Goal: Information Seeking & Learning: Learn about a topic

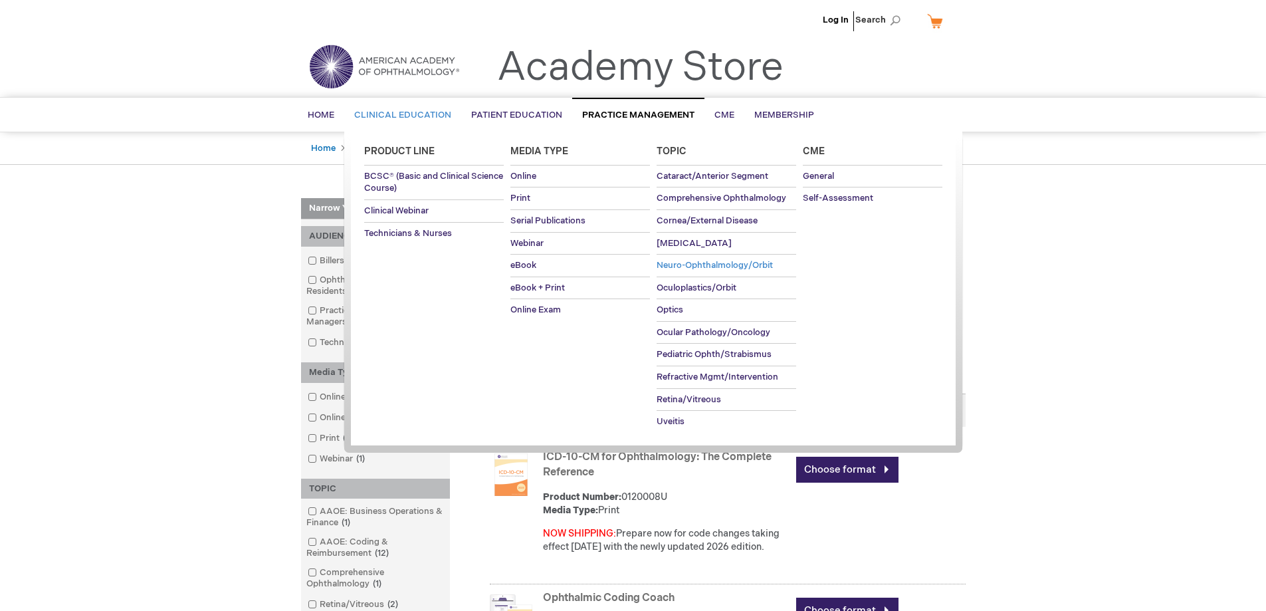
click at [688, 264] on span "Neuro-Ophthalmology/Orbit" at bounding box center [714, 265] width 116 height 11
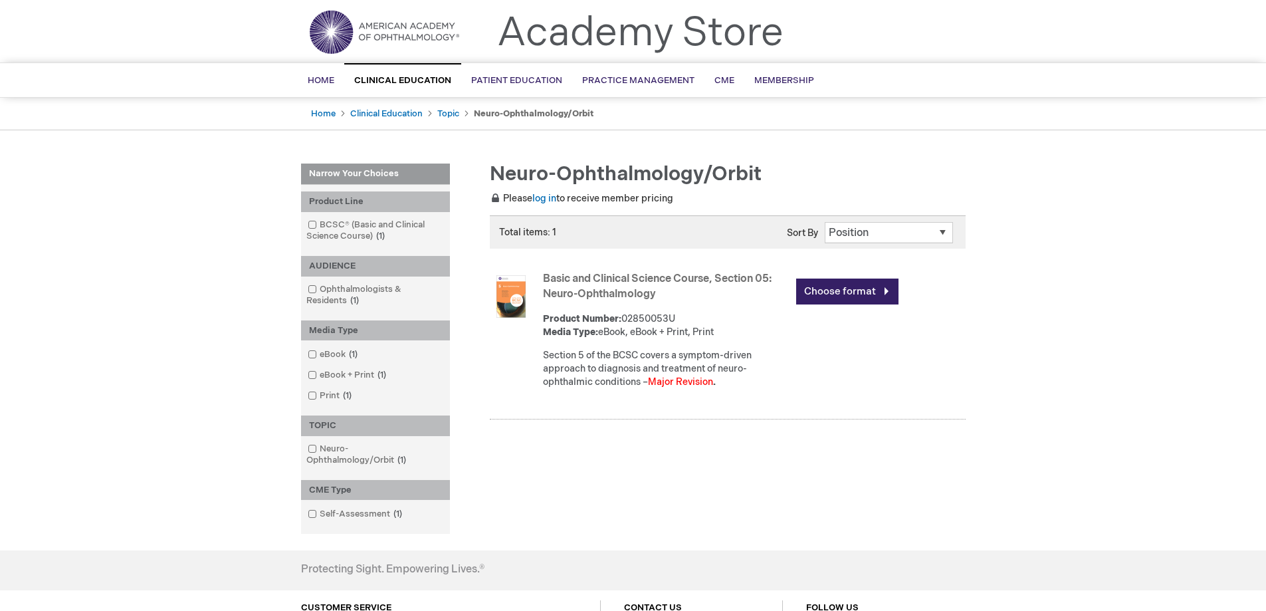
scroll to position [66, 0]
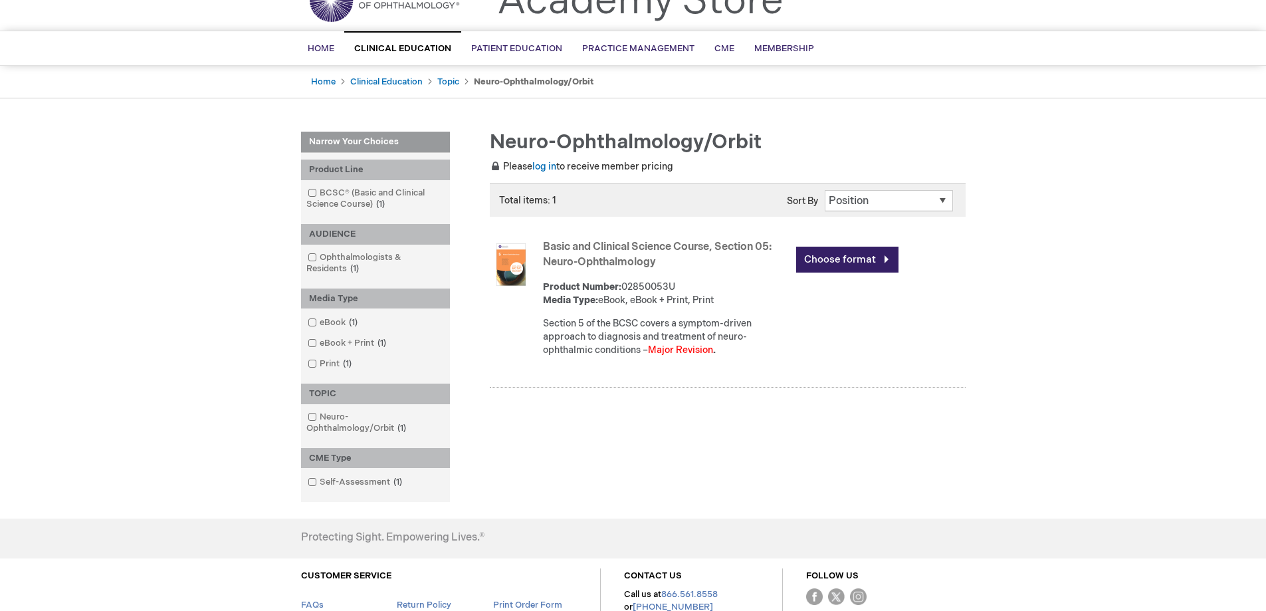
click at [509, 256] on img at bounding box center [511, 264] width 43 height 43
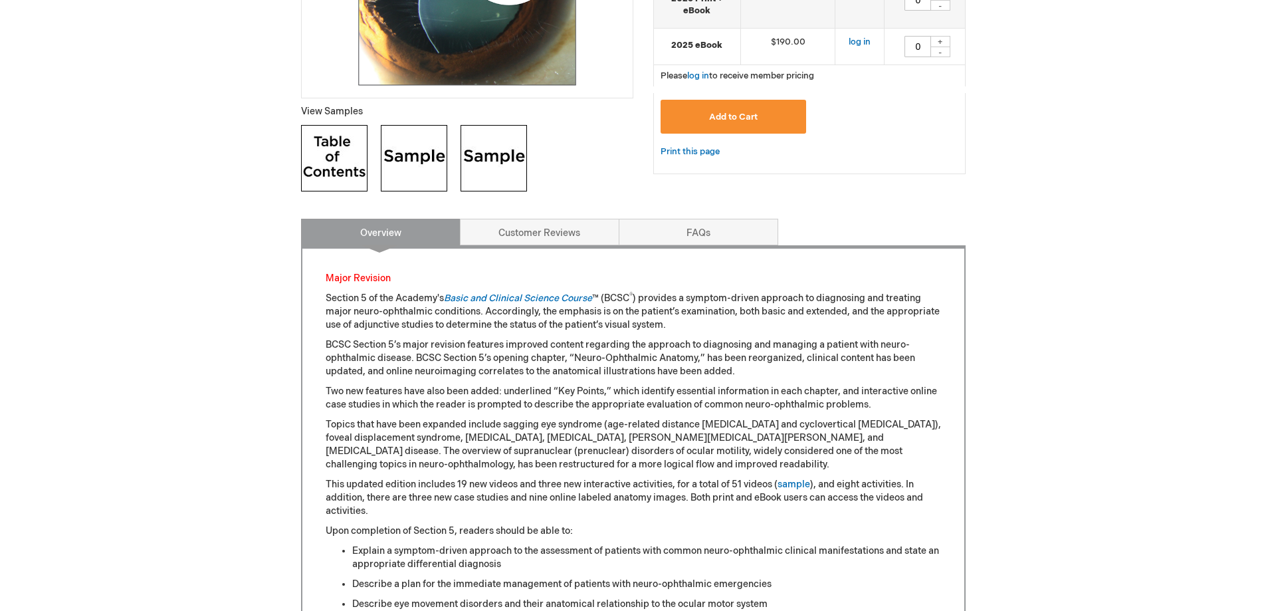
scroll to position [465, 0]
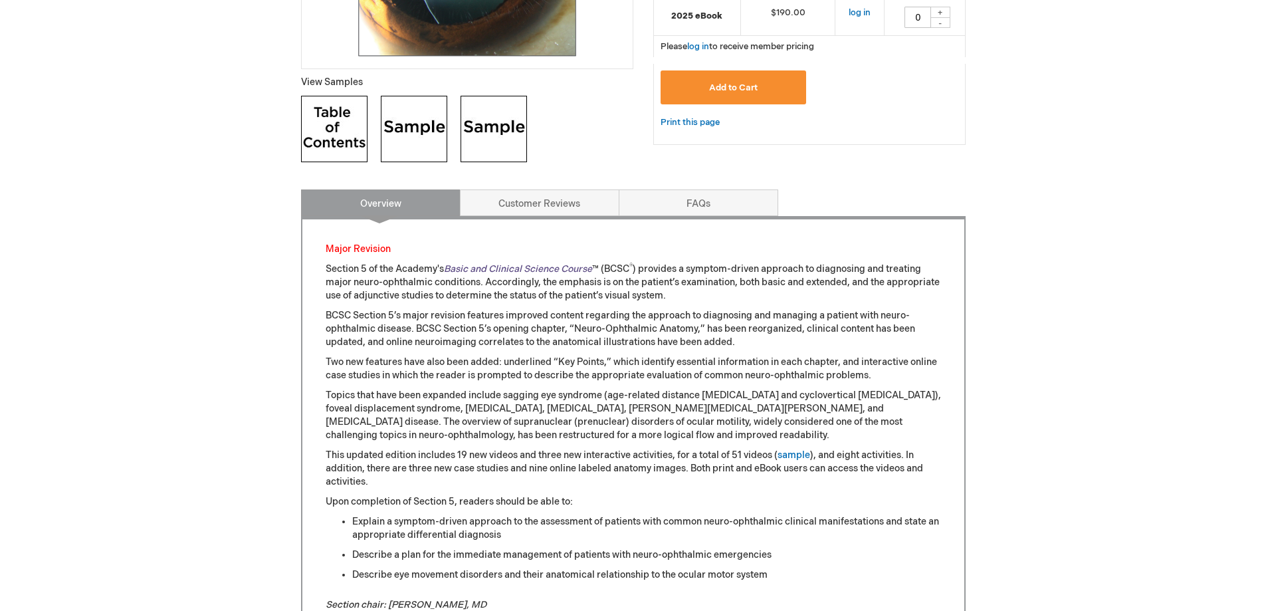
click at [514, 266] on link "Basic and Clinical Science Course" at bounding box center [518, 268] width 148 height 11
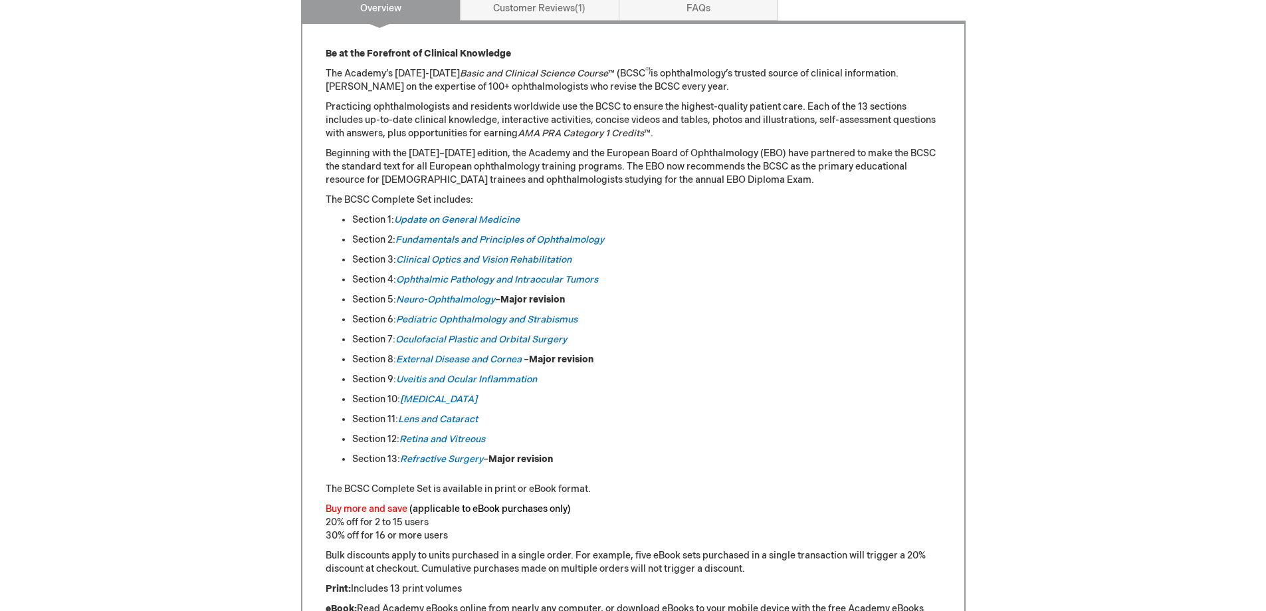
scroll to position [598, 0]
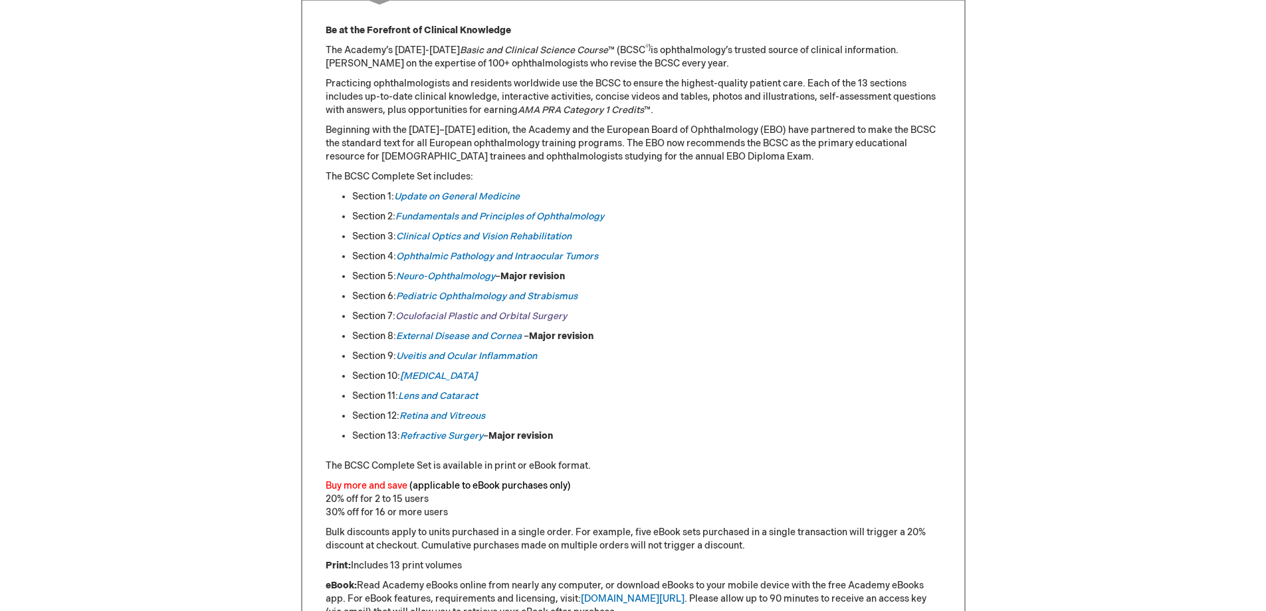
click at [440, 319] on link "Oculofacial Plastic and Orbital Surgery" at bounding box center [480, 315] width 171 height 11
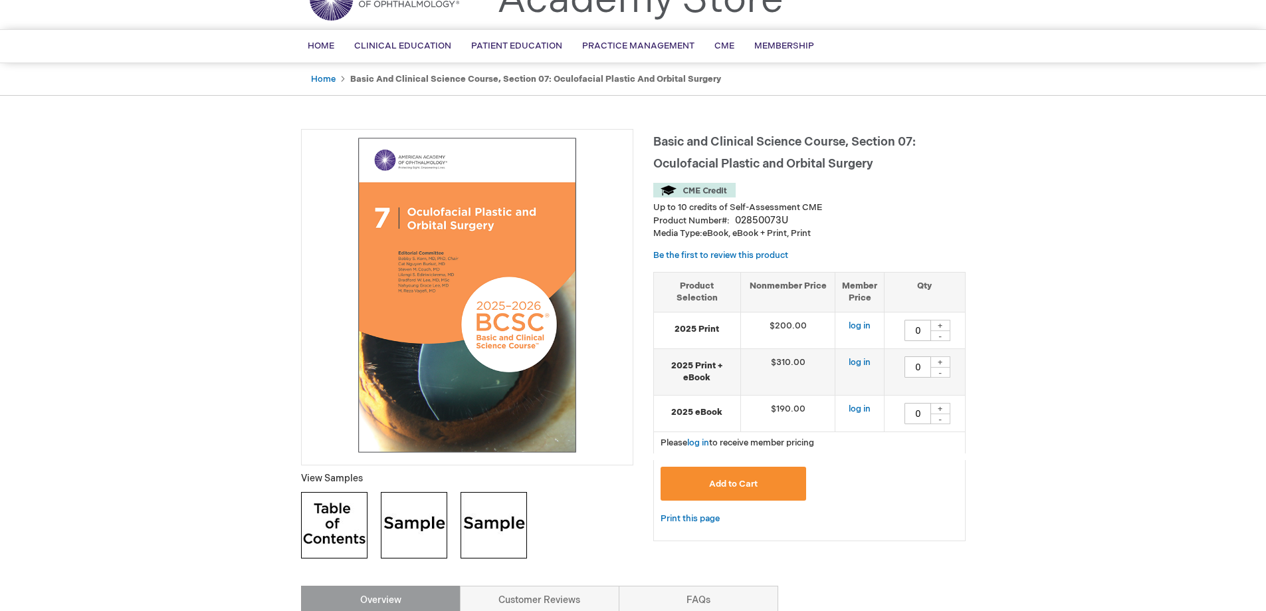
scroll to position [66, 0]
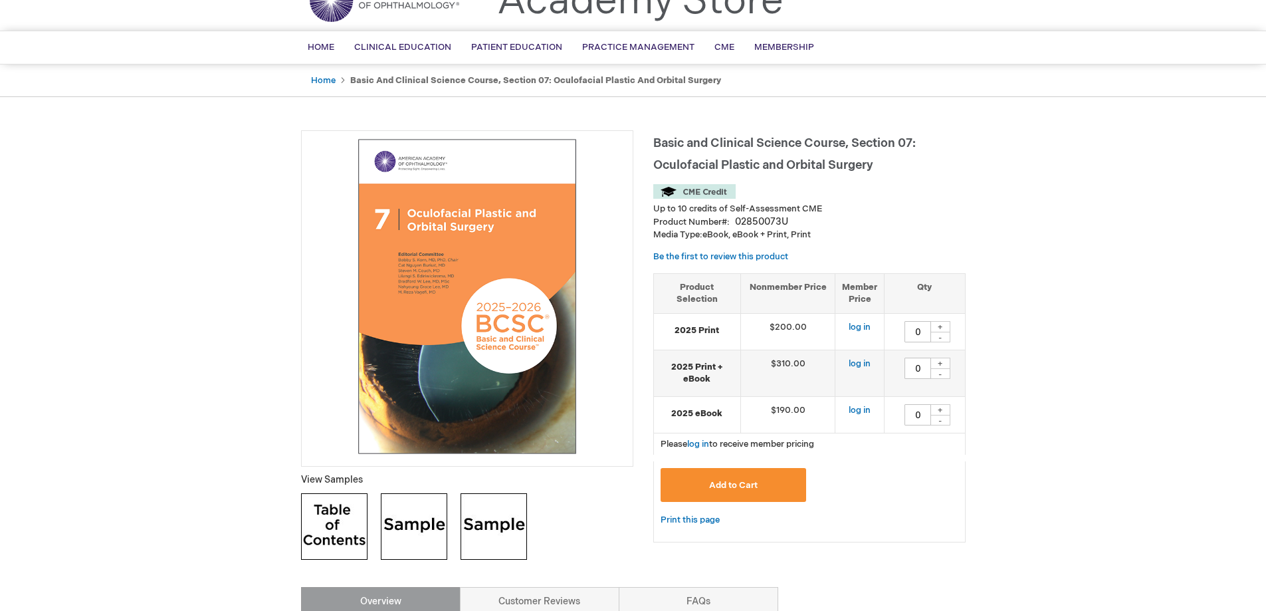
click at [326, 541] on img at bounding box center [334, 526] width 66 height 66
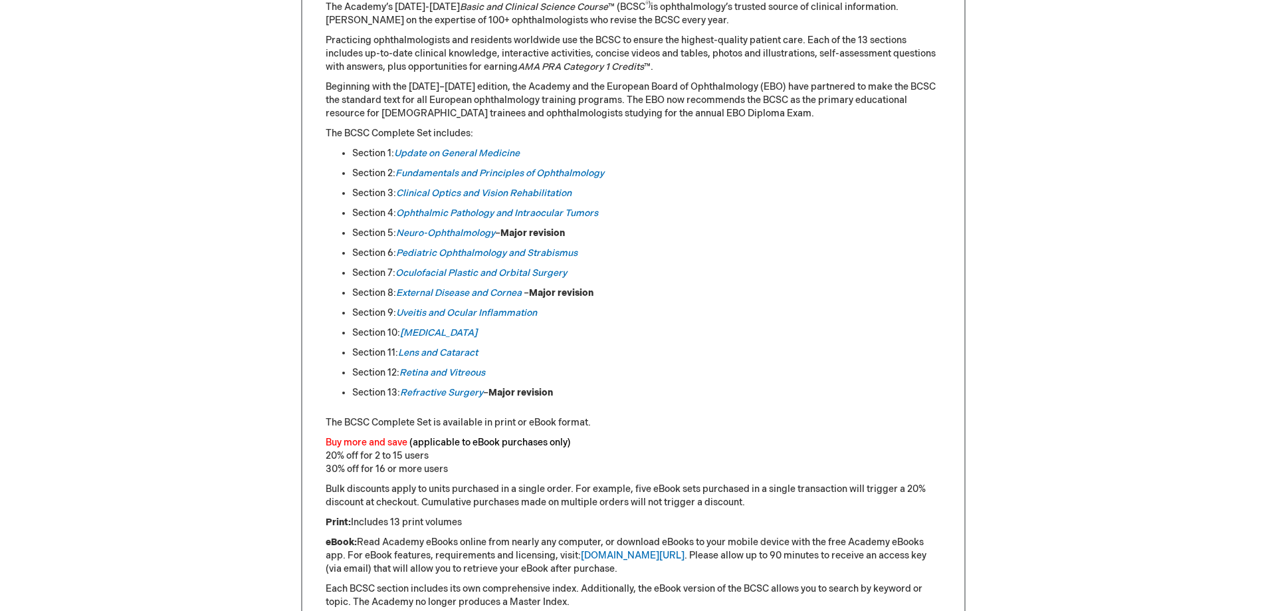
scroll to position [664, 0]
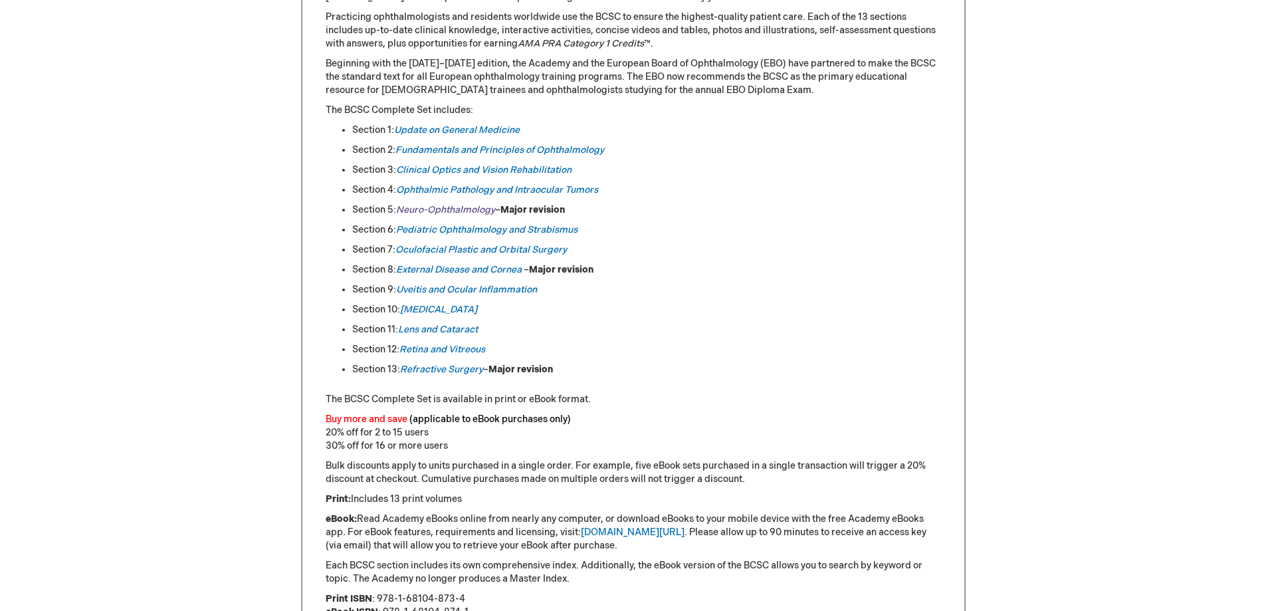
click at [411, 209] on em "Neuro-Ophthalmology" at bounding box center [445, 209] width 99 height 11
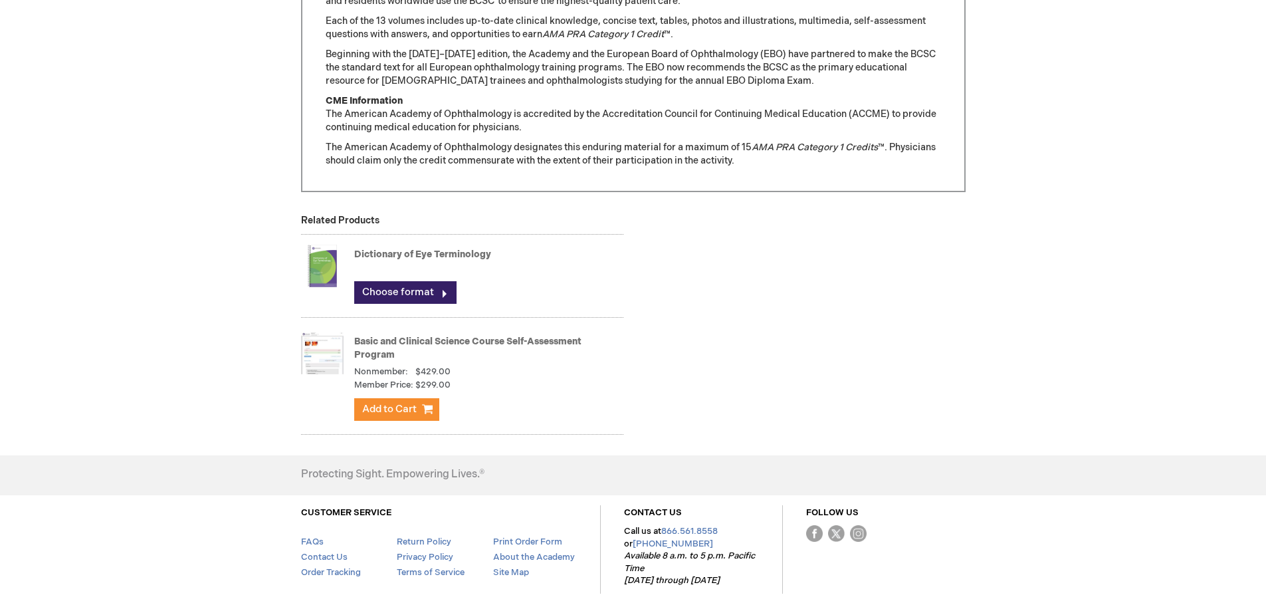
scroll to position [1262, 0]
click at [324, 260] on img at bounding box center [322, 264] width 43 height 53
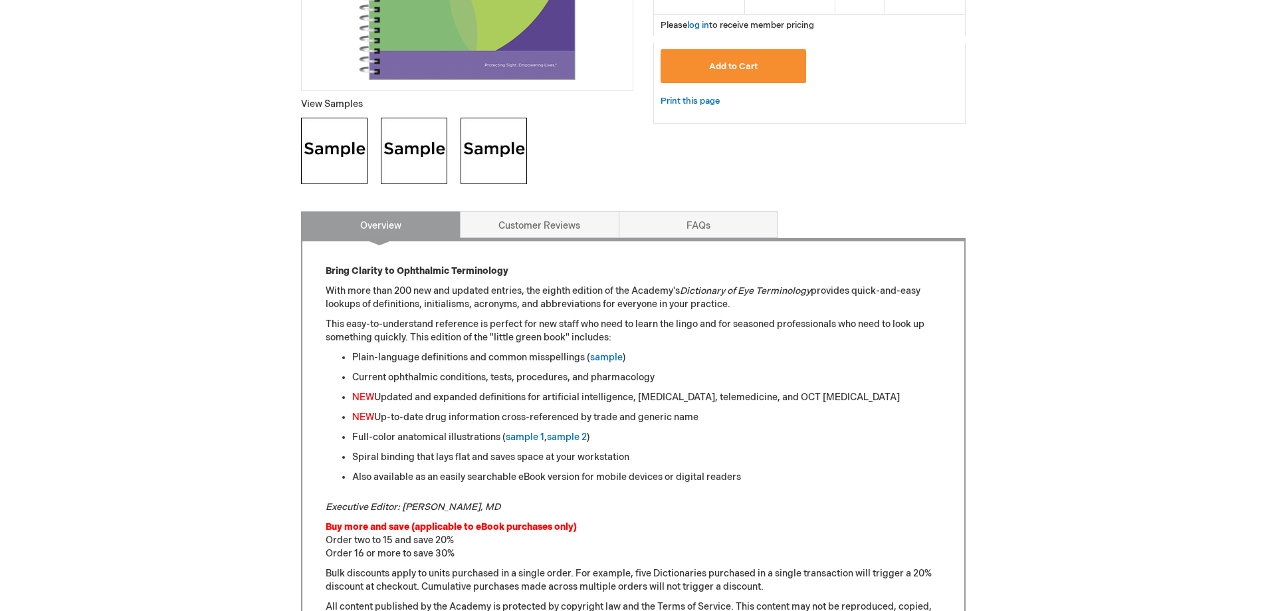
scroll to position [465, 0]
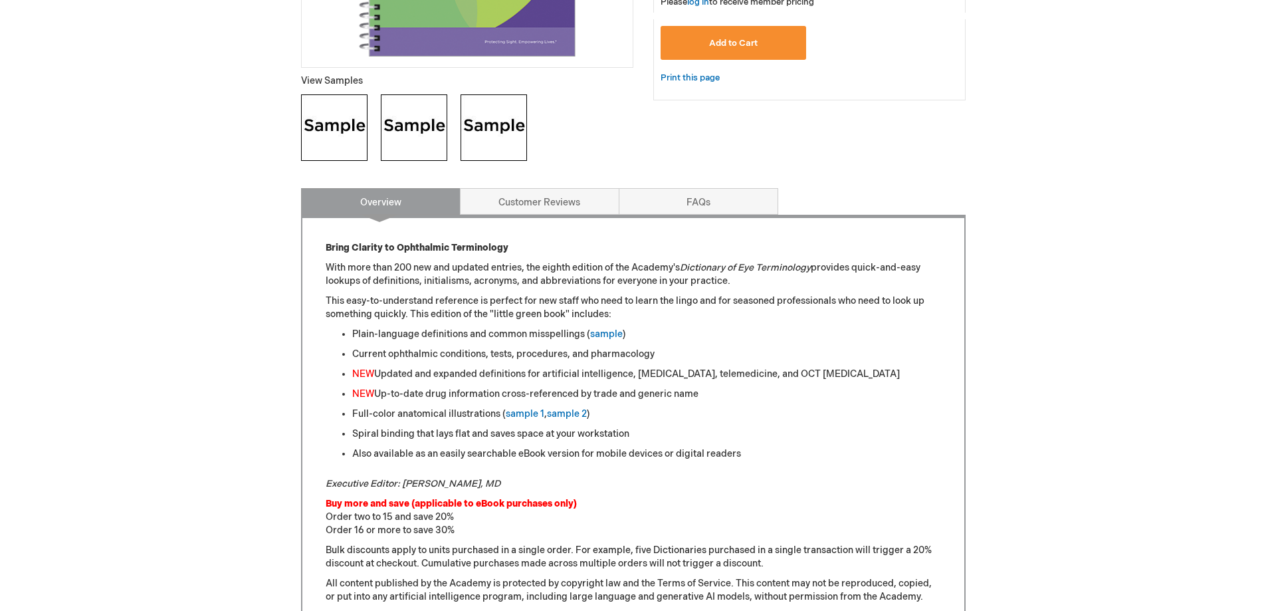
click at [335, 136] on img at bounding box center [334, 127] width 66 height 66
click at [417, 132] on img at bounding box center [414, 127] width 66 height 66
click at [492, 140] on img at bounding box center [493, 127] width 66 height 66
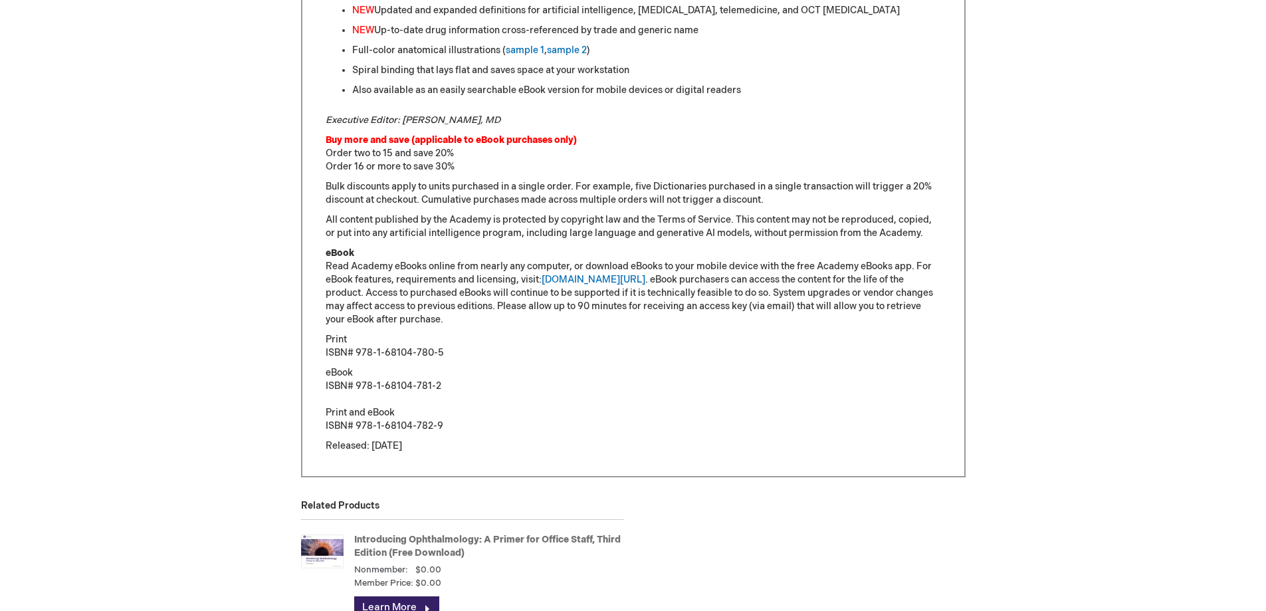
scroll to position [1063, 0]
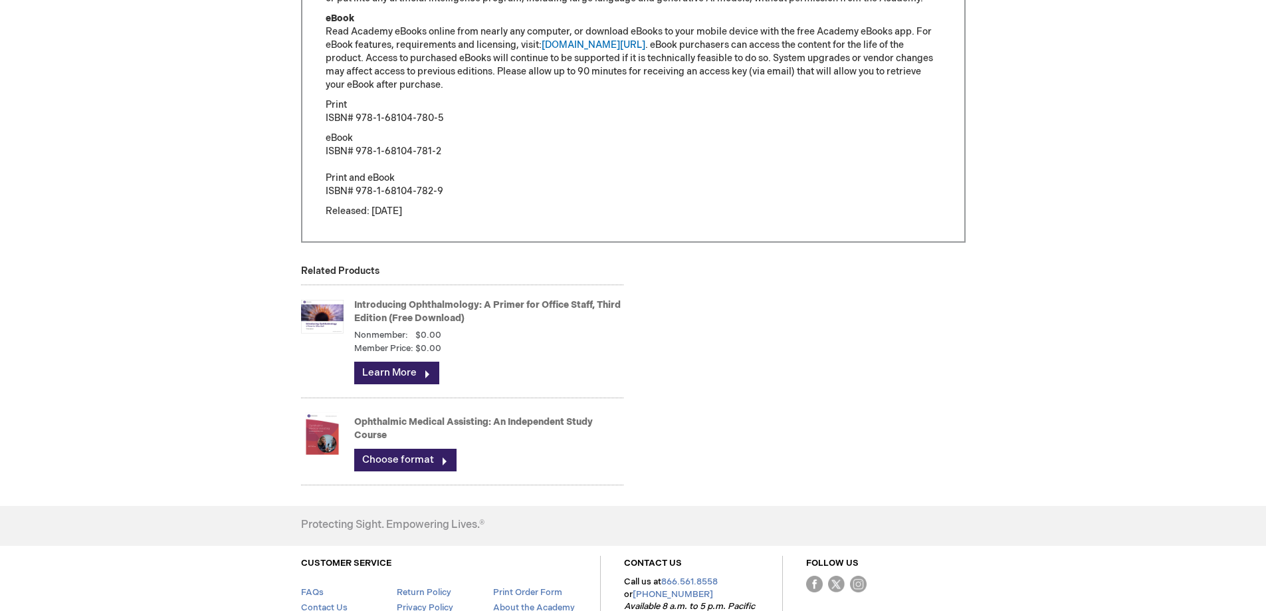
click at [378, 303] on link "Introducing Ophthalmology: A Primer for Office Staff, Third Edition (Free Downl…" at bounding box center [487, 311] width 266 height 25
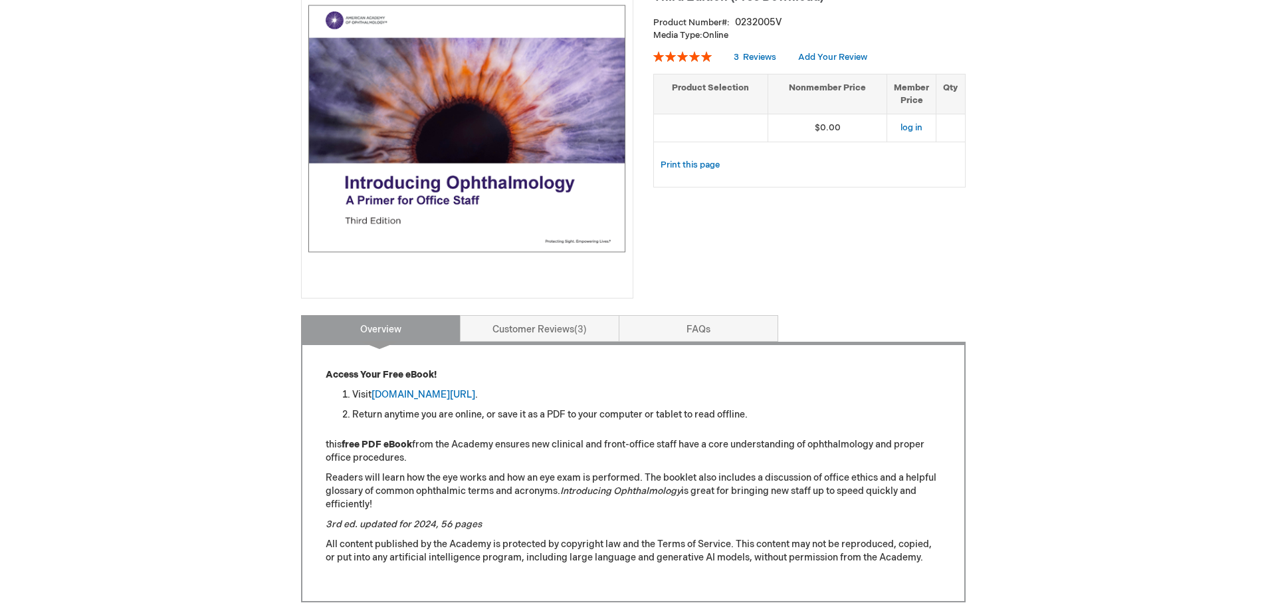
scroll to position [199, 0]
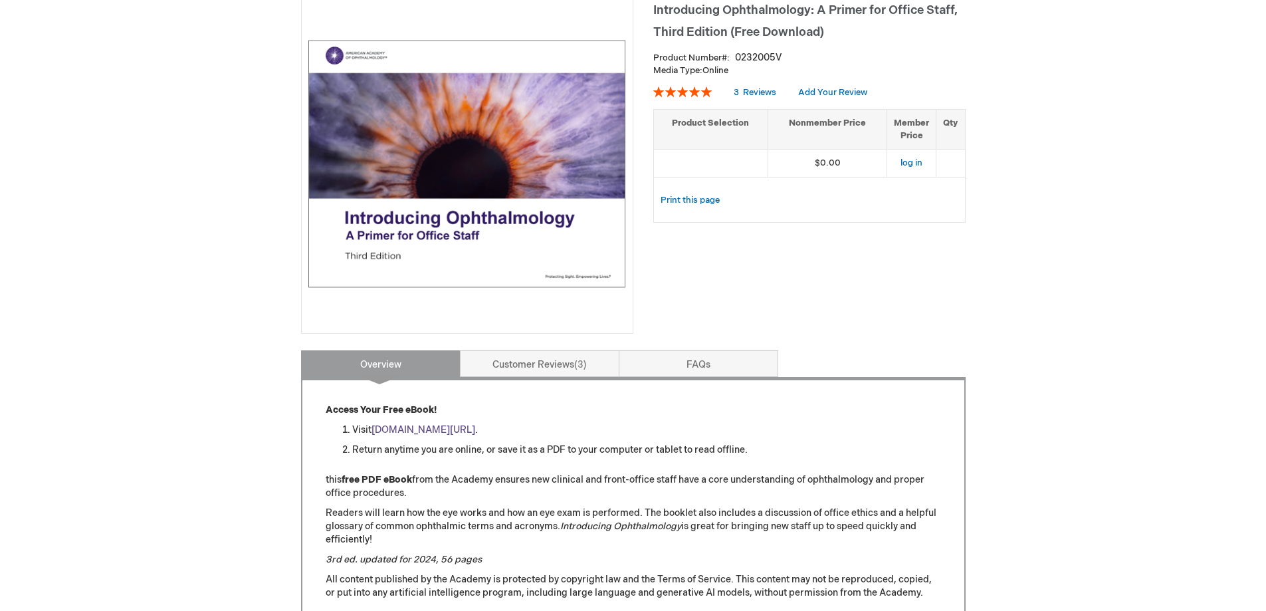
click at [438, 430] on link "[DOMAIN_NAME][URL]" at bounding box center [423, 429] width 104 height 11
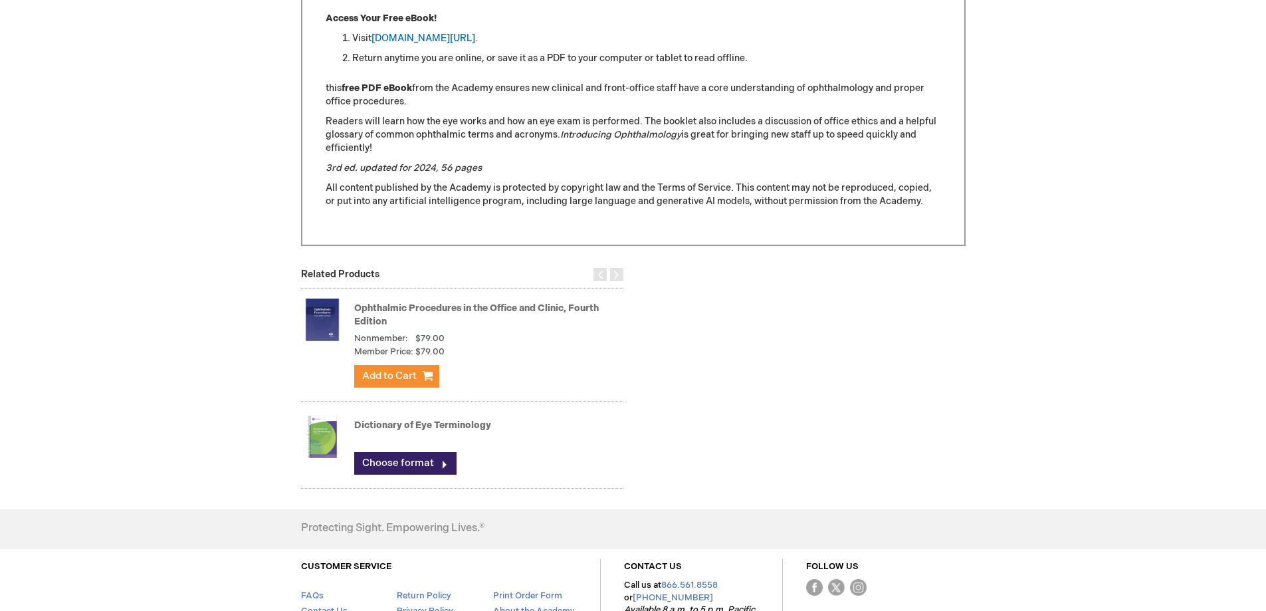
scroll to position [598, 0]
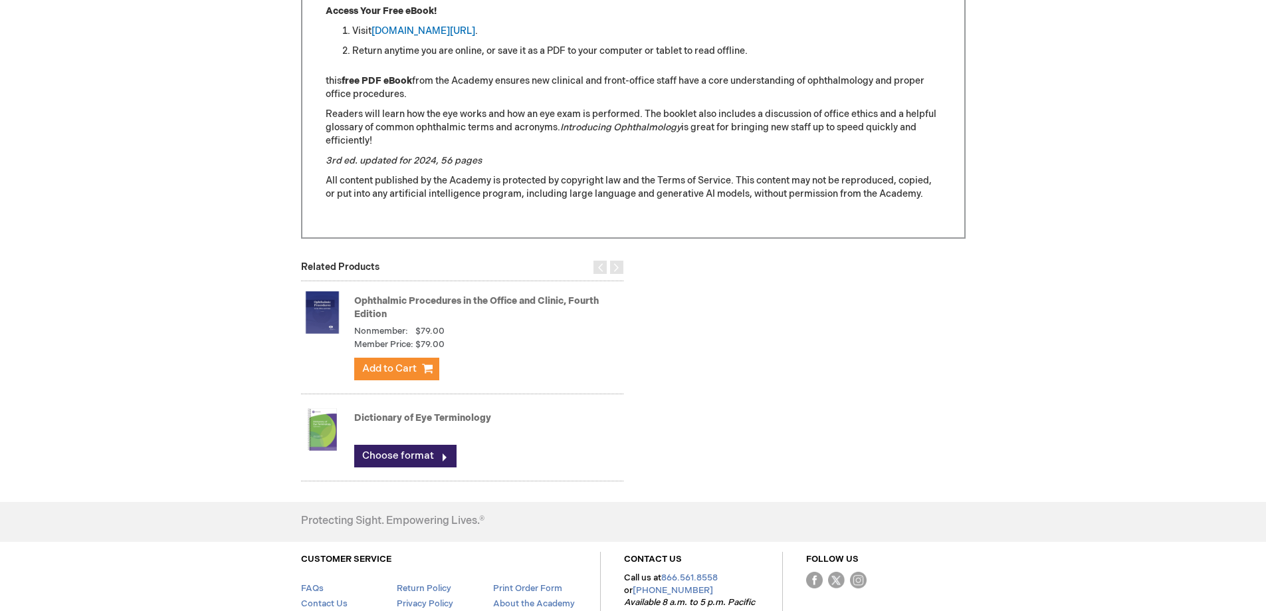
click at [386, 419] on link "Dictionary of Eye Terminology" at bounding box center [422, 417] width 137 height 11
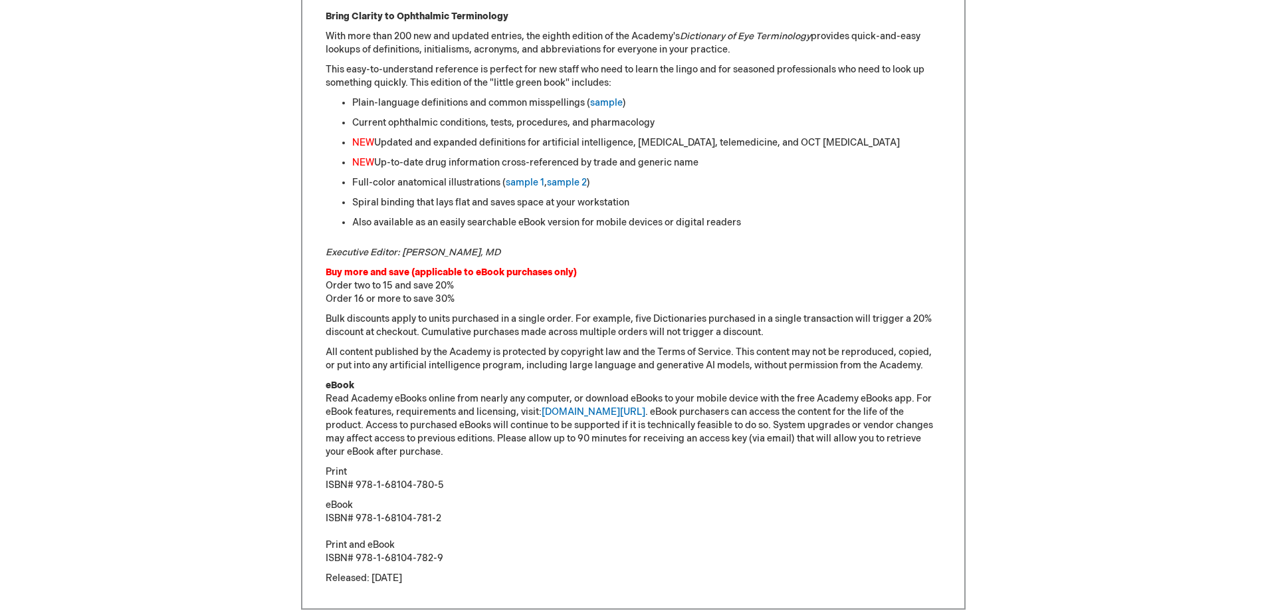
scroll to position [797, 0]
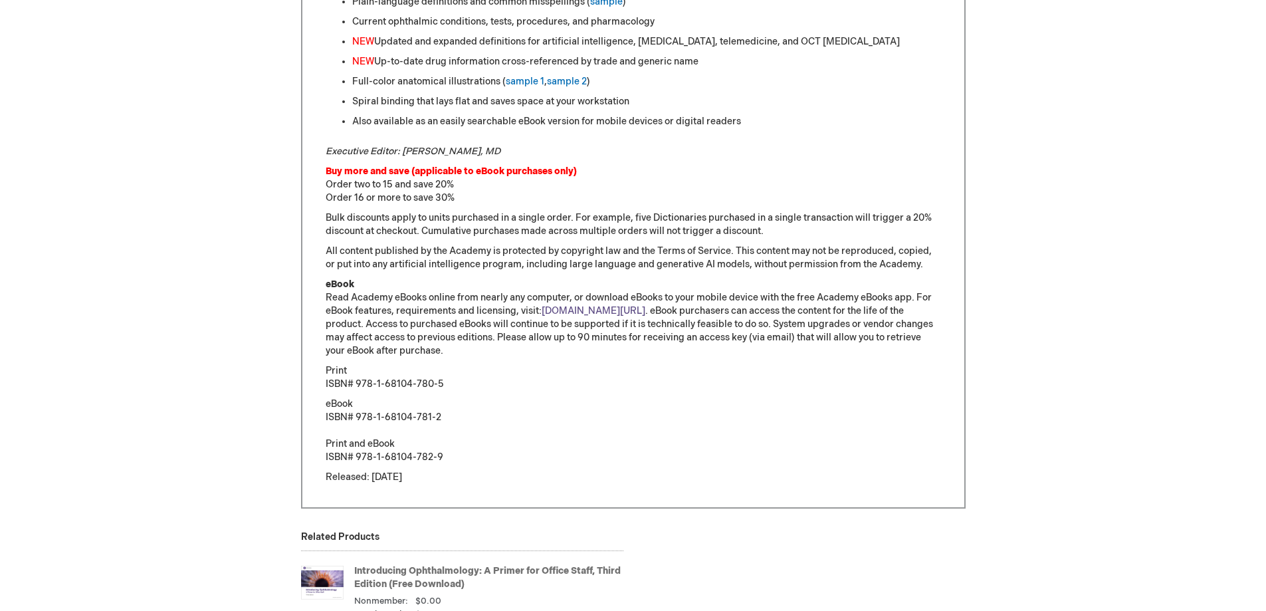
click at [580, 312] on link "[DOMAIN_NAME][URL]" at bounding box center [593, 310] width 104 height 11
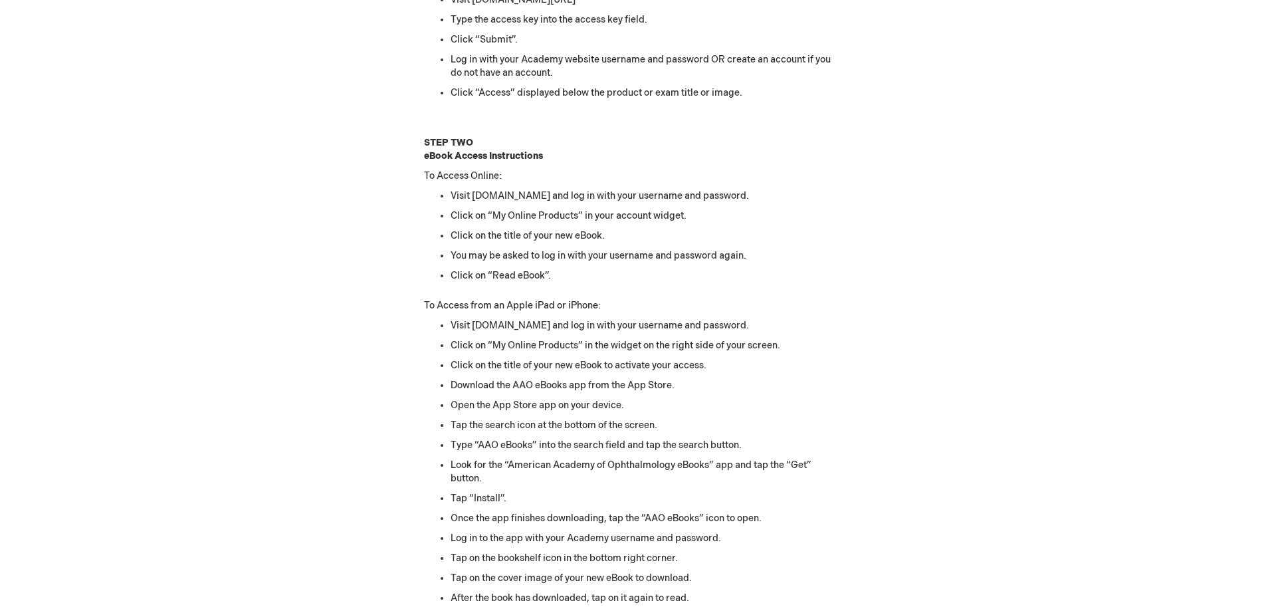
scroll to position [1395, 0]
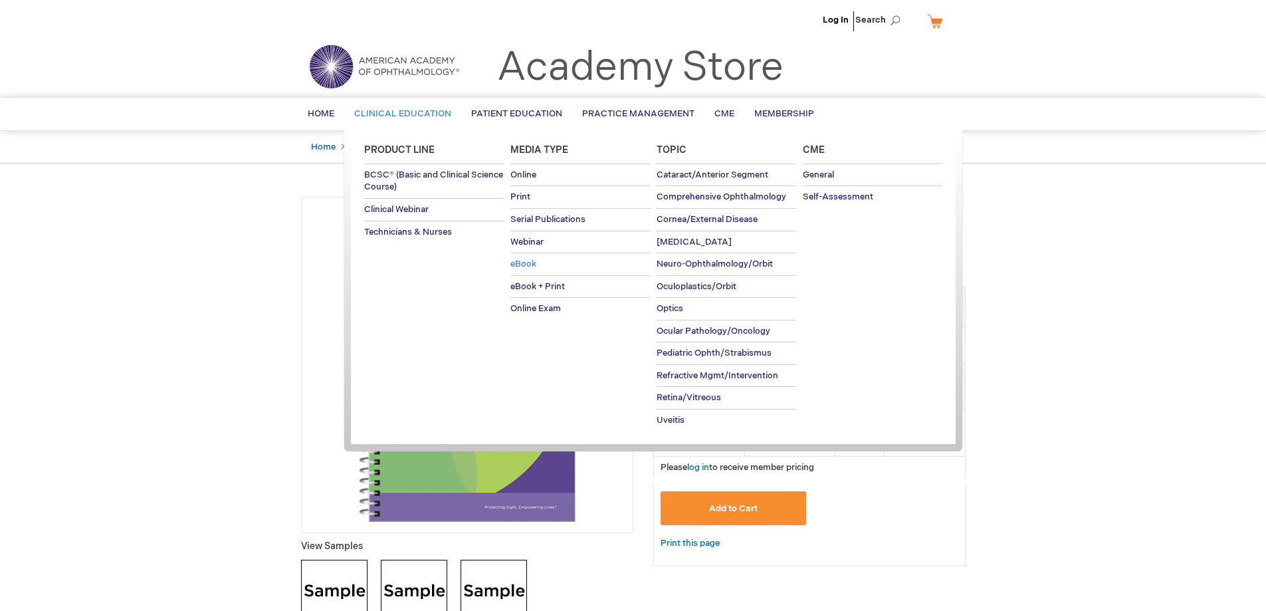
click at [522, 264] on span "eBook" at bounding box center [523, 263] width 26 height 11
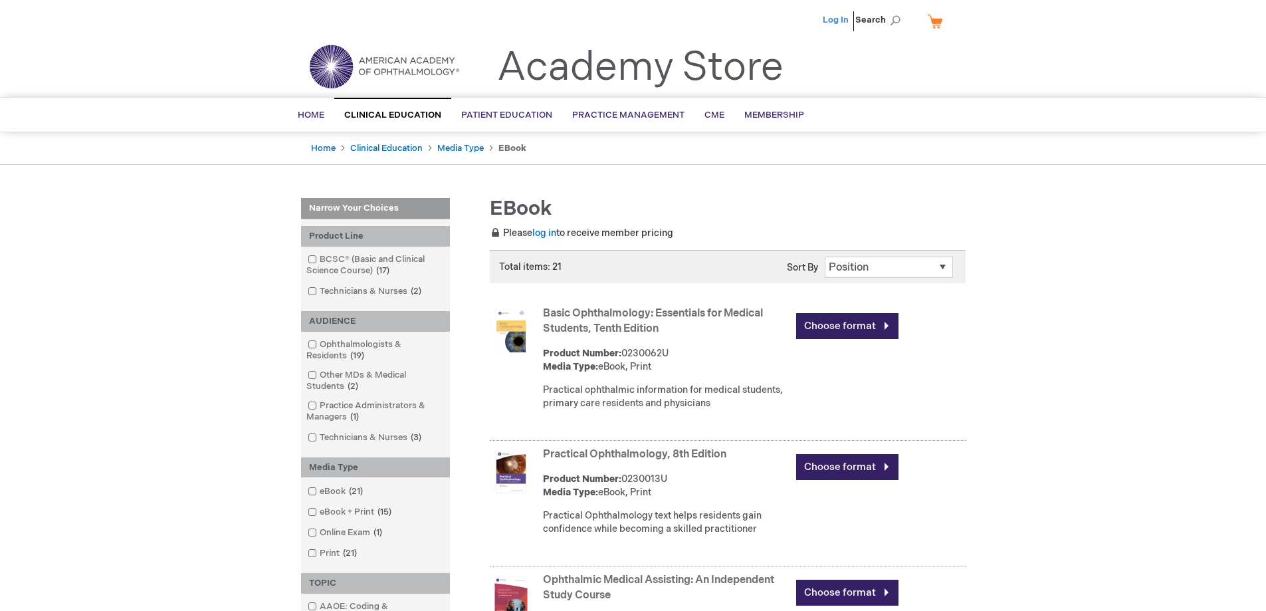
click at [838, 17] on link "Log In" at bounding box center [836, 20] width 26 height 11
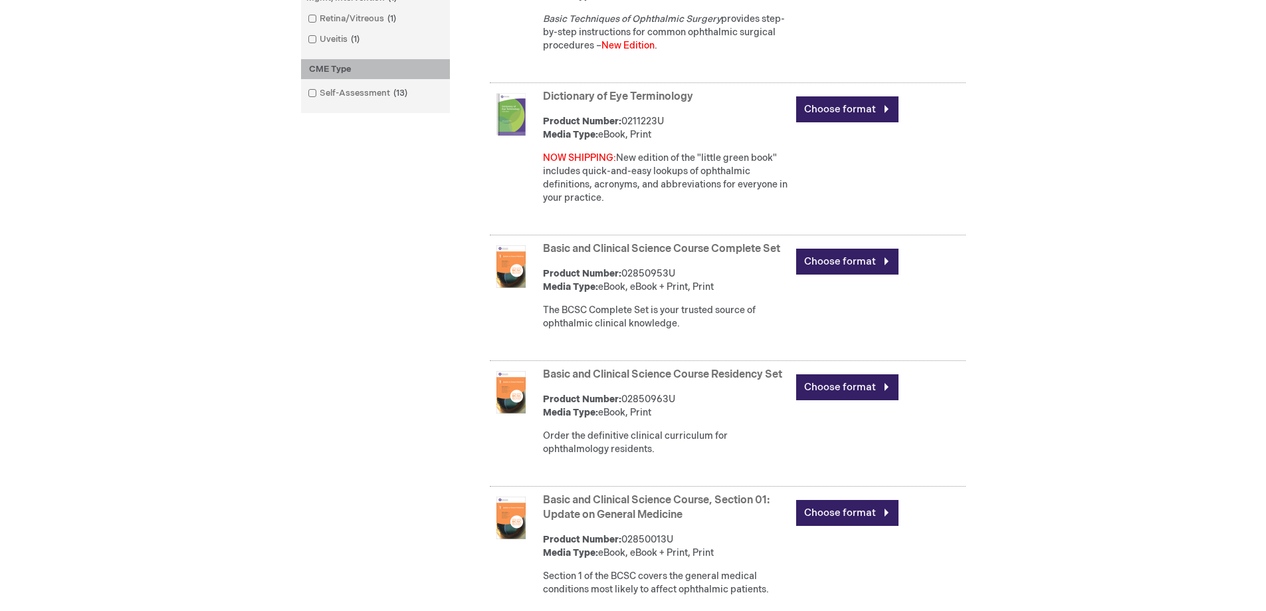
scroll to position [864, 0]
click at [700, 248] on link "Basic and Clinical Science Course Complete Set" at bounding box center [661, 249] width 237 height 13
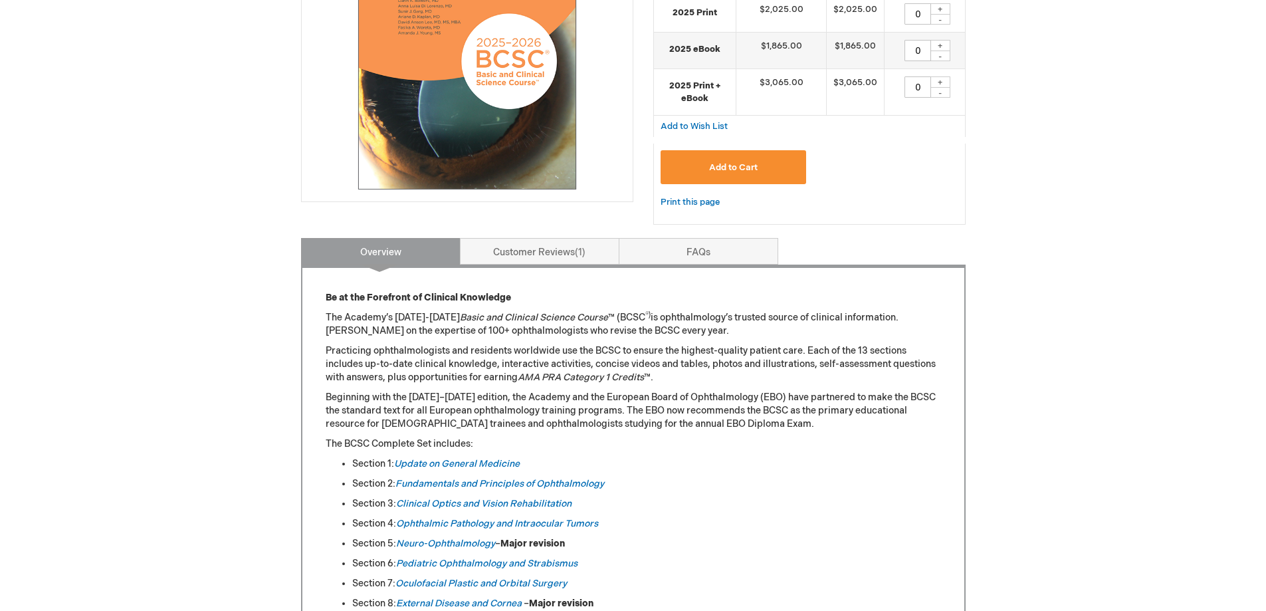
scroll to position [66, 0]
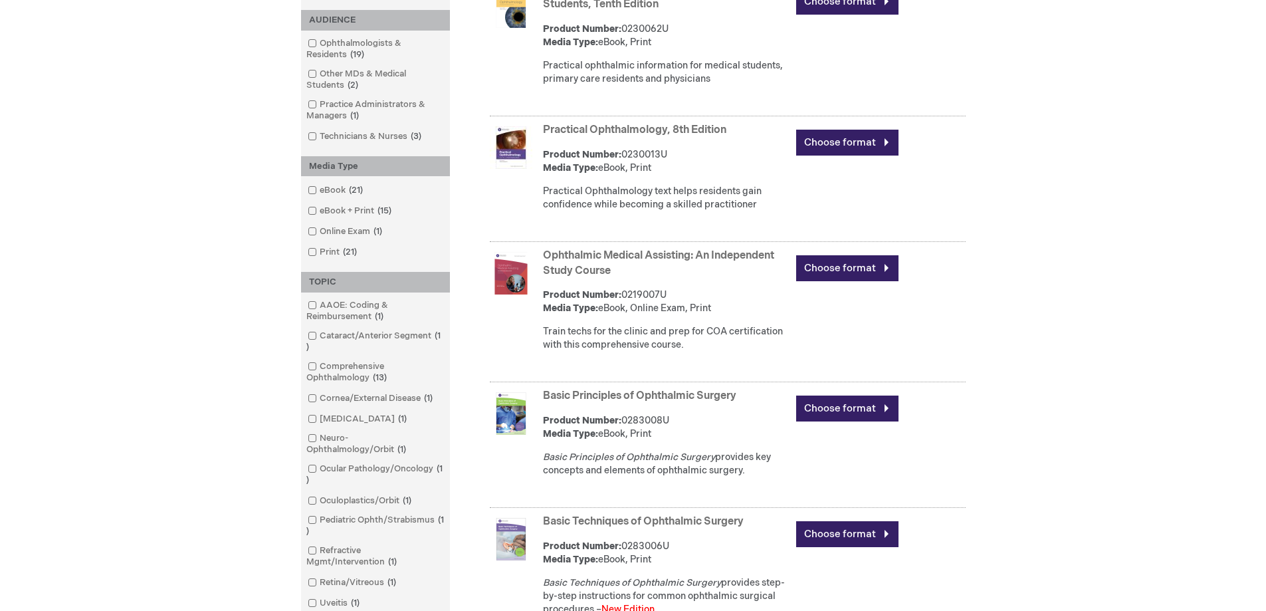
scroll to position [332, 0]
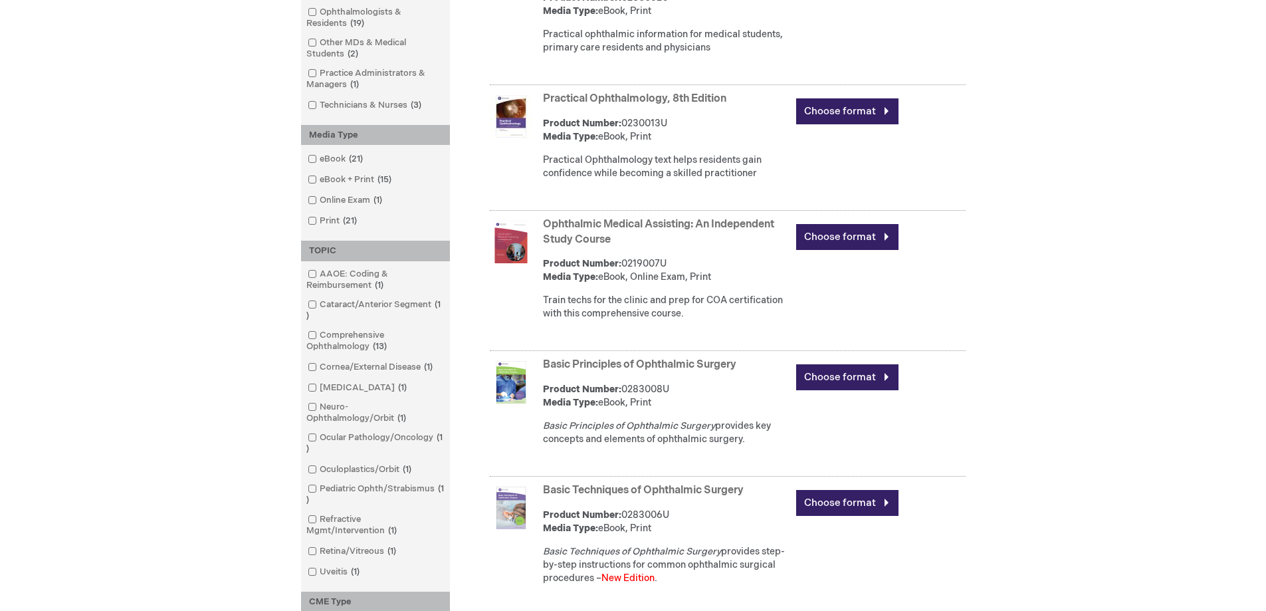
click at [636, 98] on link "Practical Ophthalmology, 8th Edition" at bounding box center [634, 98] width 183 height 13
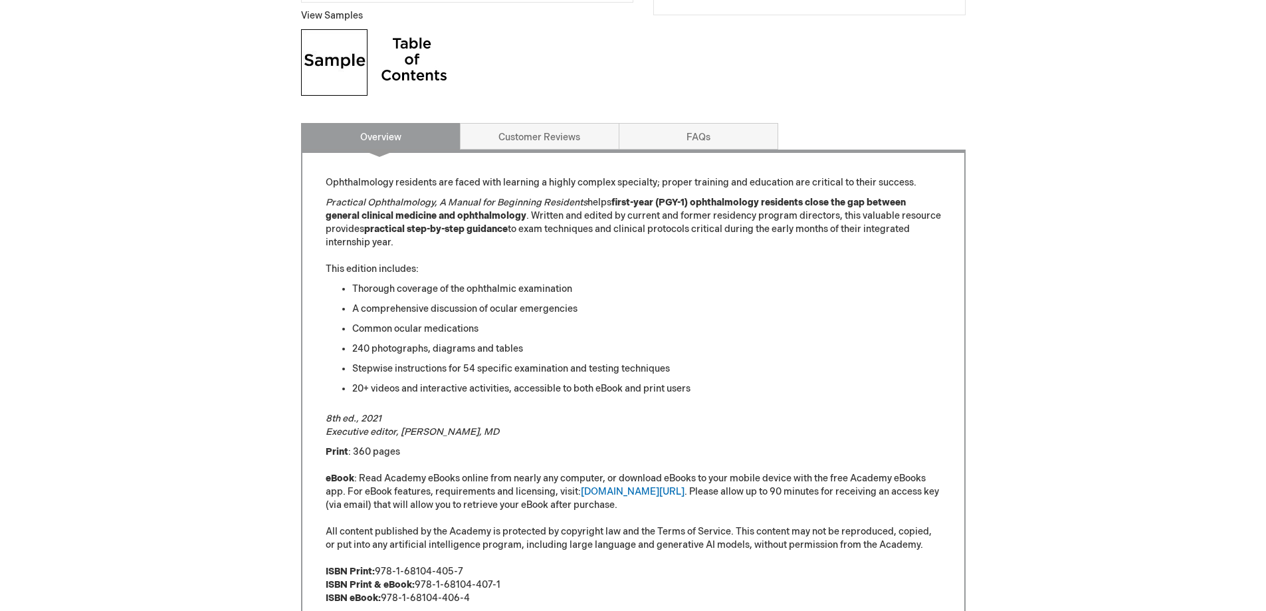
scroll to position [332, 0]
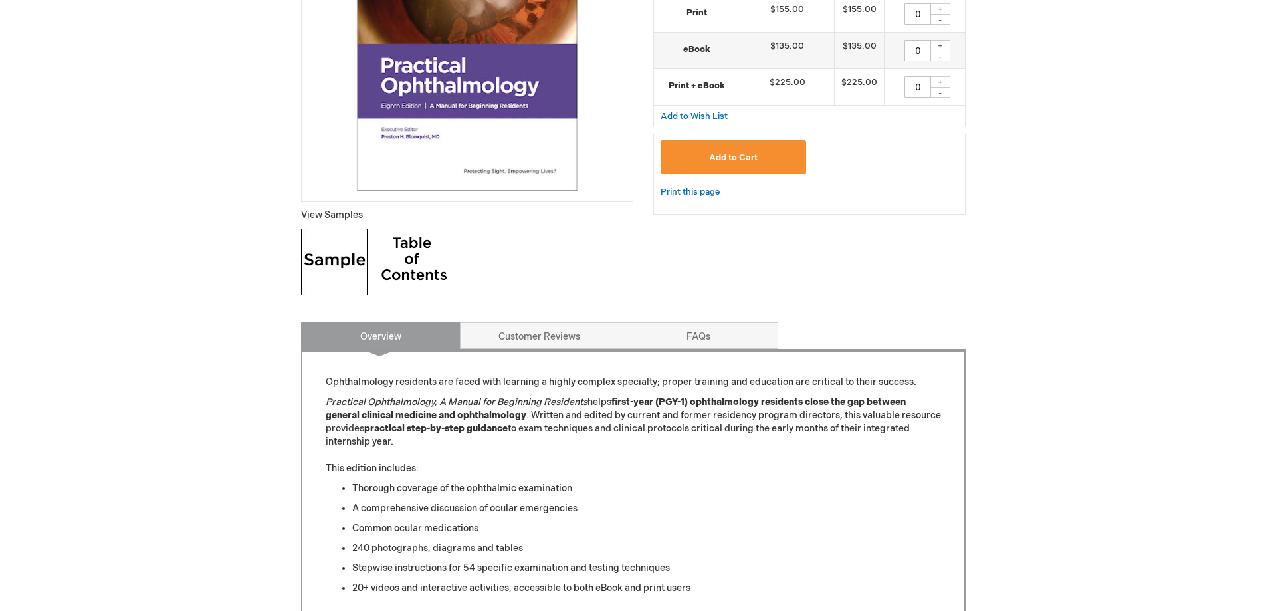
click at [426, 259] on img at bounding box center [414, 262] width 66 height 66
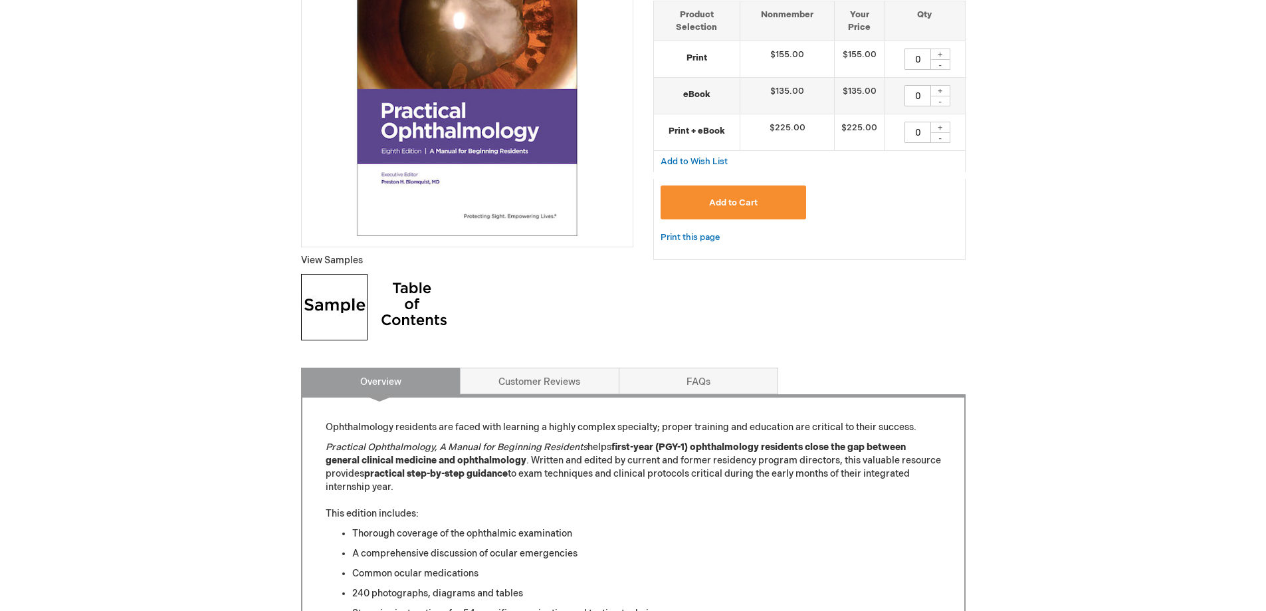
scroll to position [0, 0]
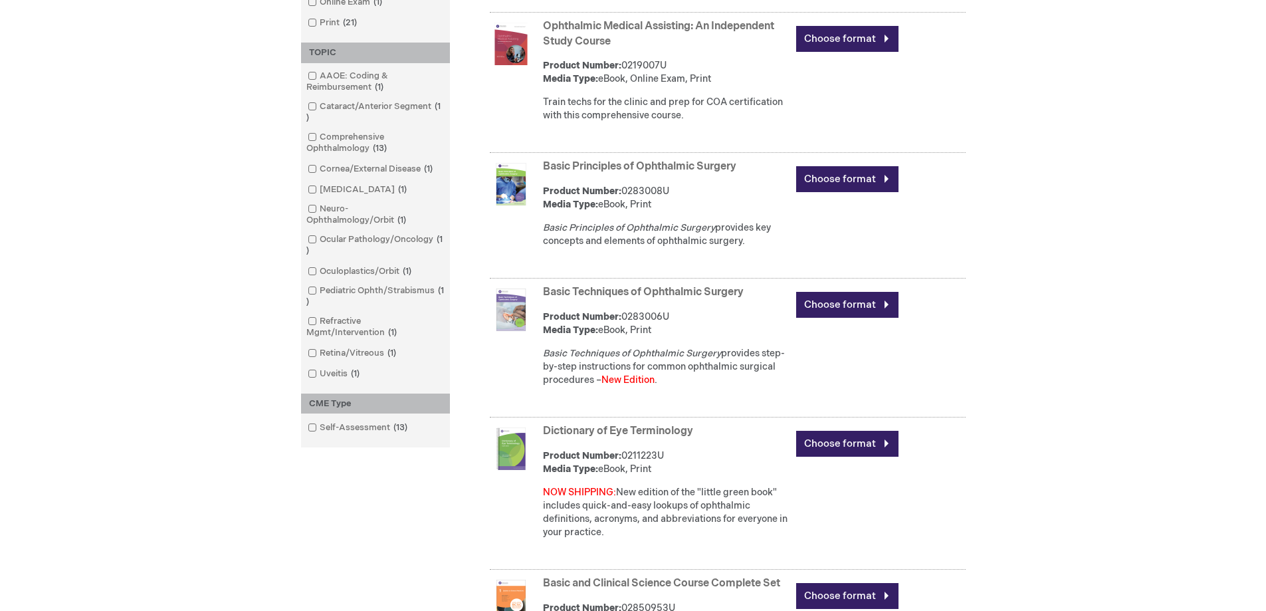
scroll to position [532, 0]
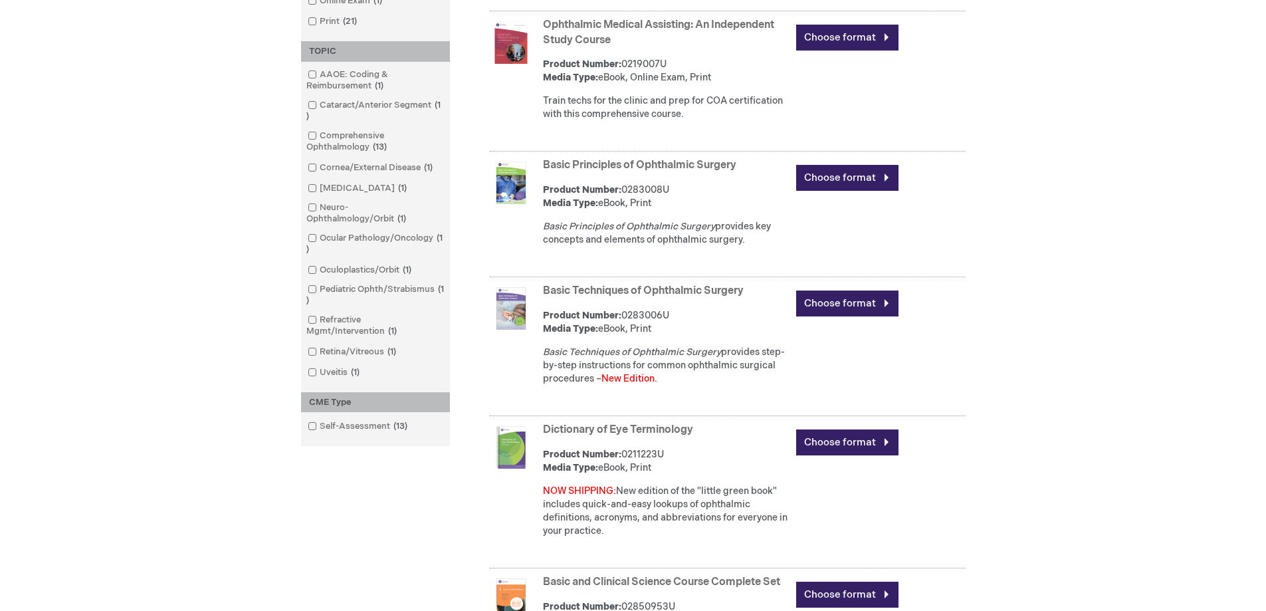
click at [700, 25] on link "Ophthalmic Medical Assisting: An Independent Study Course" at bounding box center [658, 33] width 231 height 28
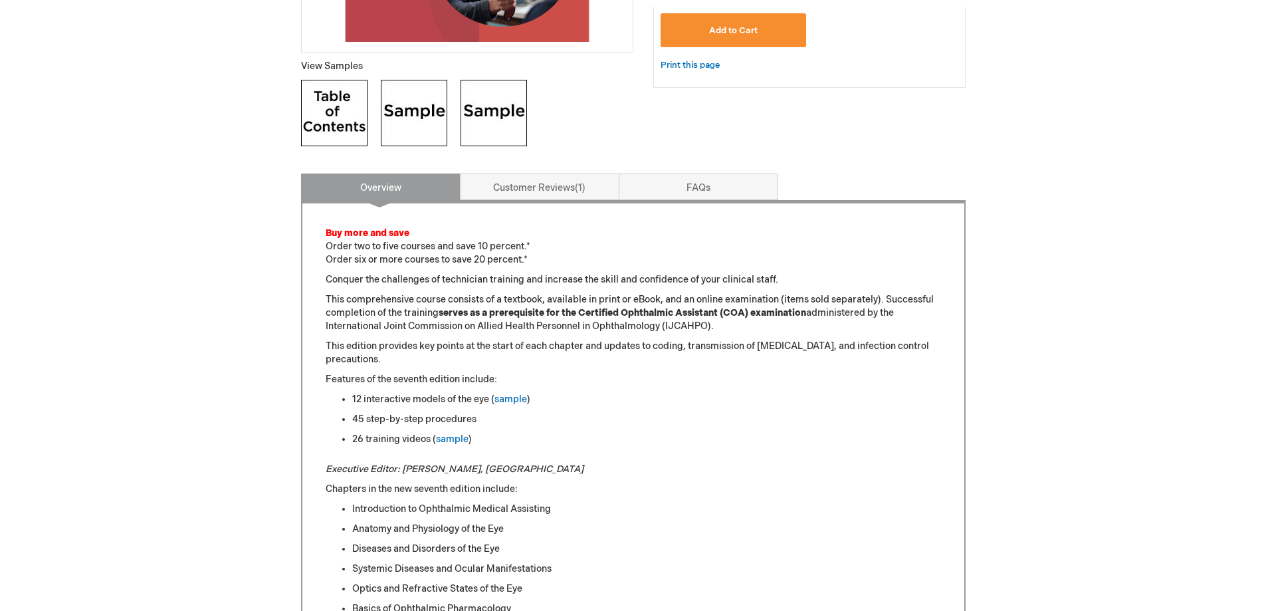
scroll to position [465, 0]
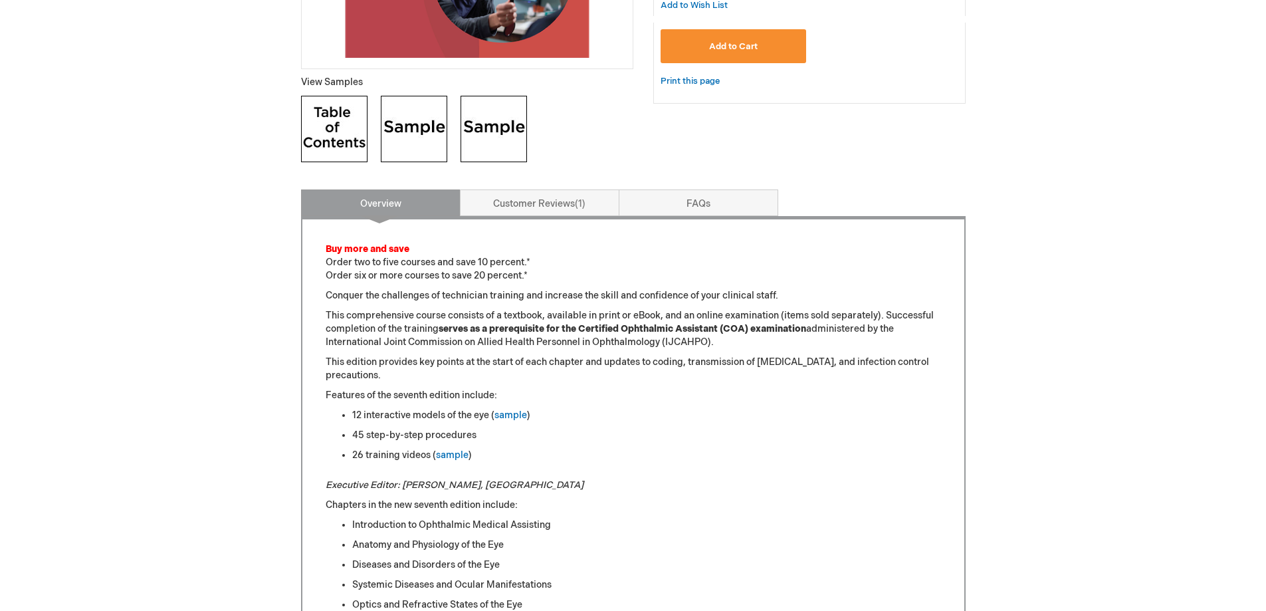
click at [321, 125] on img at bounding box center [334, 129] width 66 height 66
